Goal: Transaction & Acquisition: Book appointment/travel/reservation

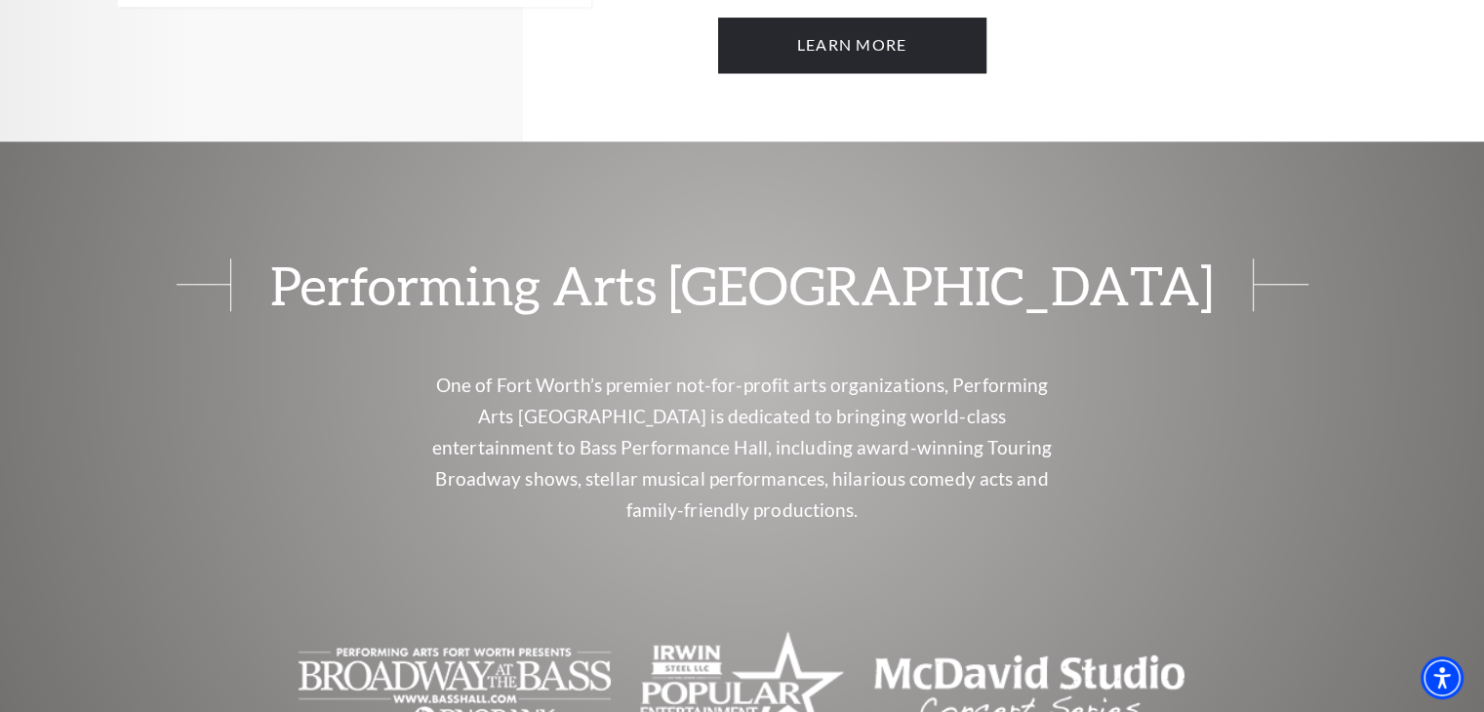
scroll to position [1979, 0]
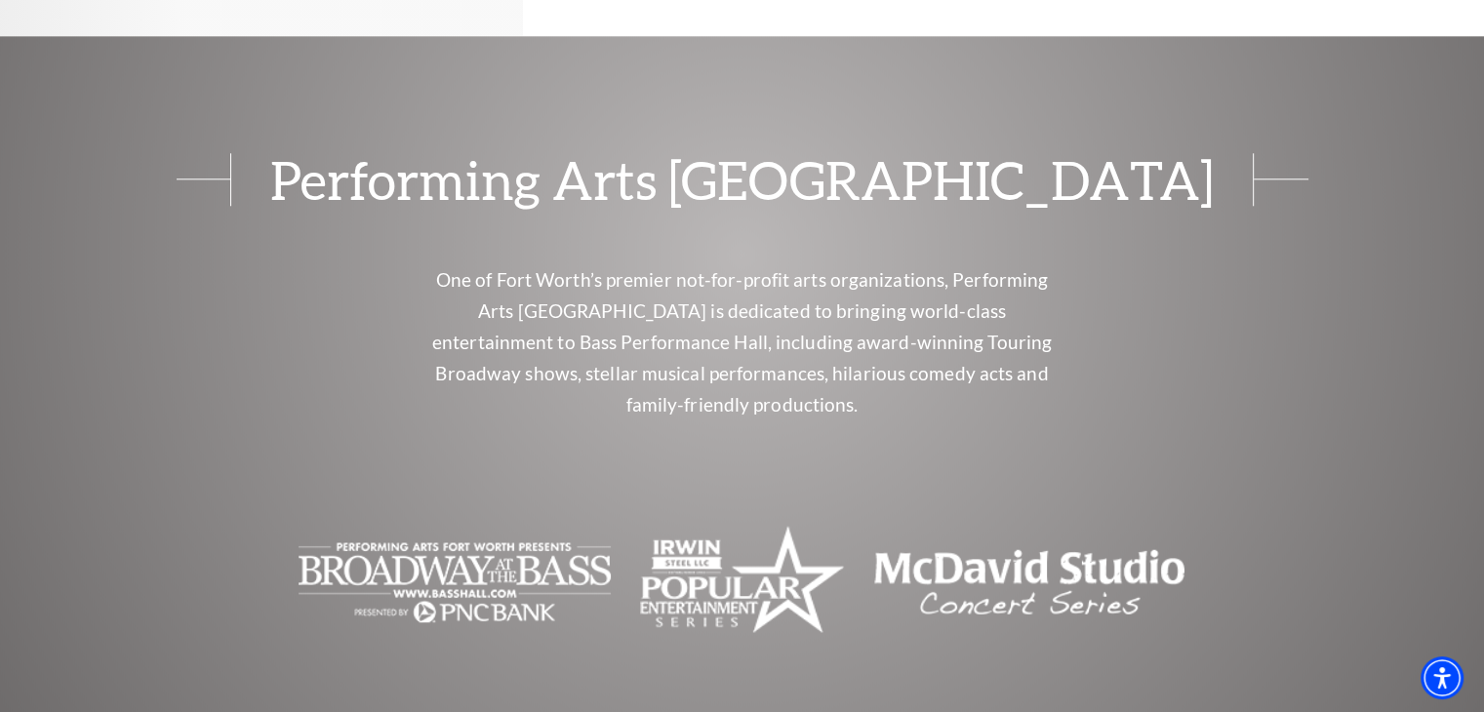
click at [548, 524] on img "The image is blank or empty. - open in a new tab" at bounding box center [455, 582] width 312 height 117
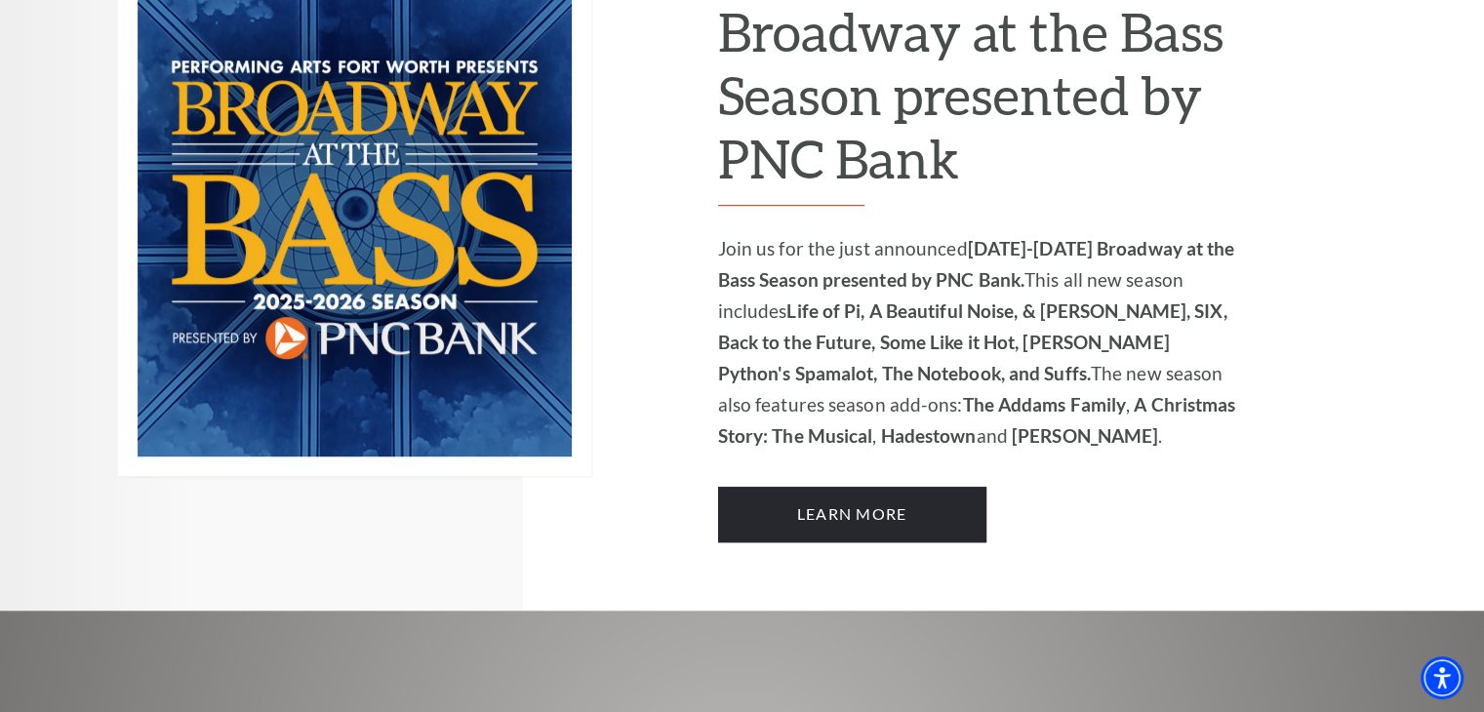
scroll to position [1561, 0]
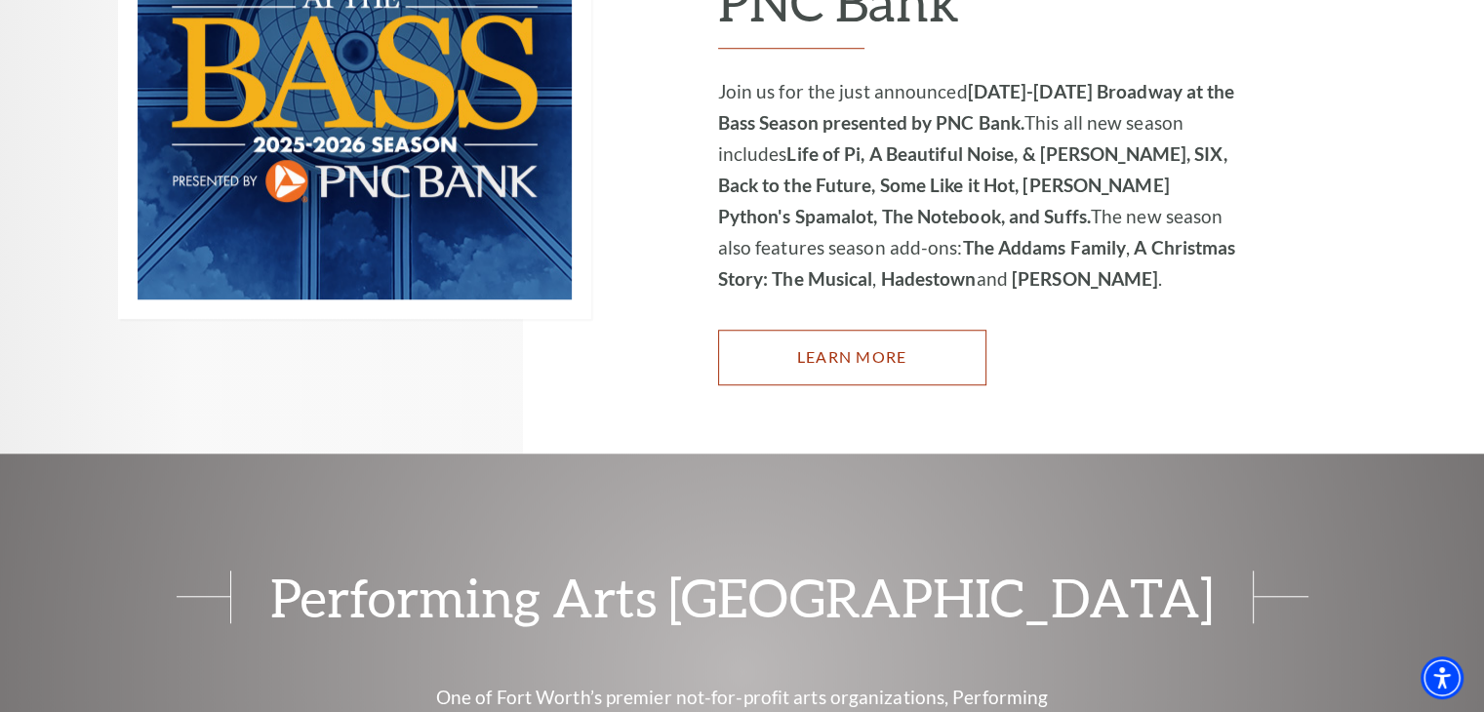
click at [945, 330] on link "Learn More" at bounding box center [852, 357] width 268 height 55
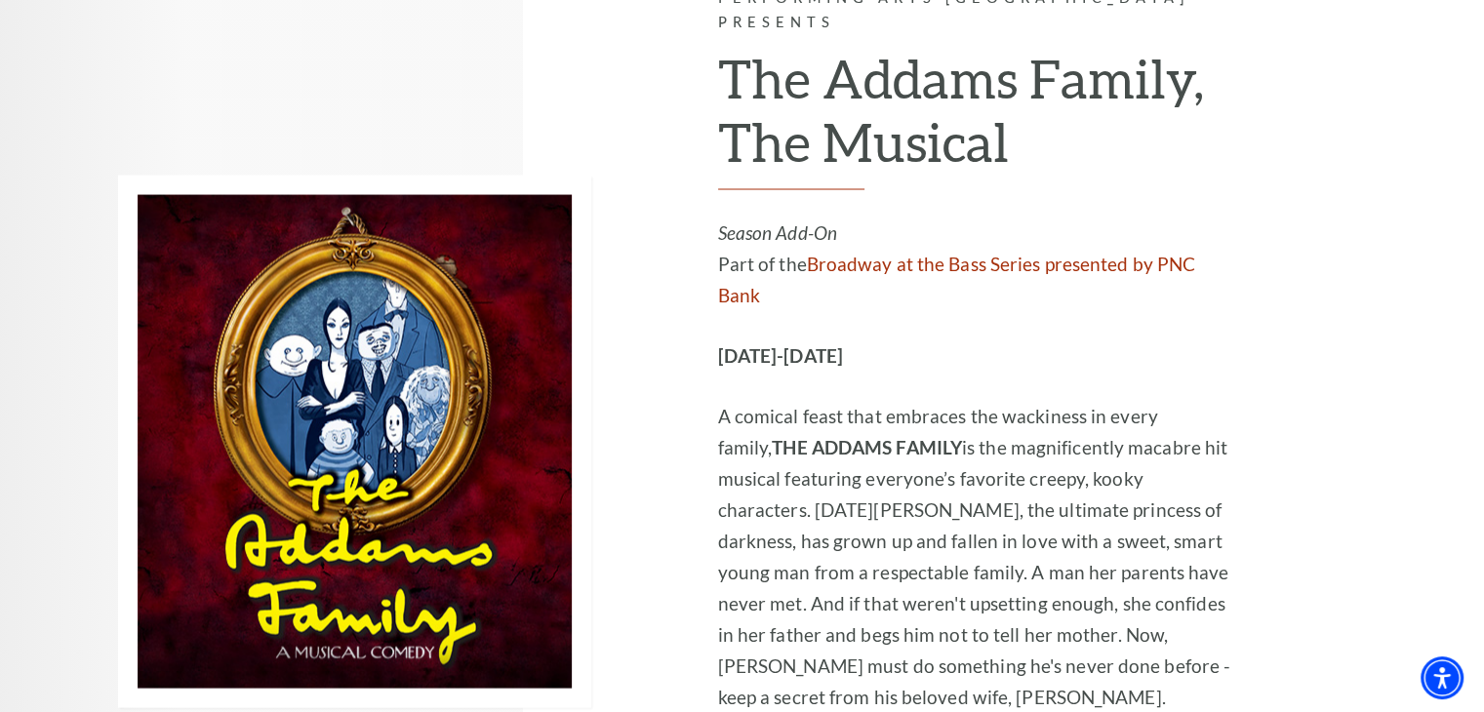
scroll to position [3509, 0]
